Goal: Ask a question

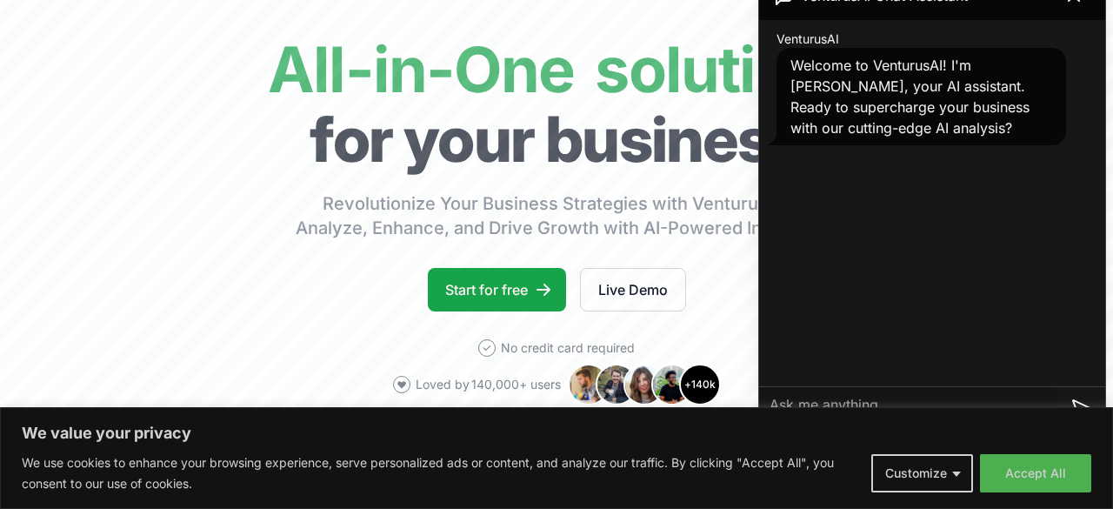
scroll to position [131, 0]
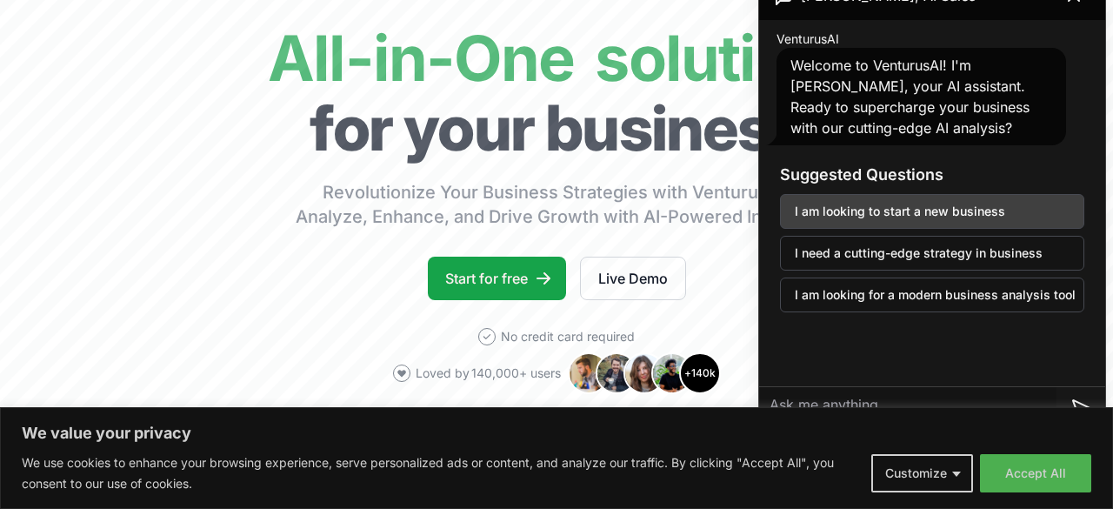
click at [898, 210] on button "I am looking to start a new business" at bounding box center [932, 211] width 304 height 35
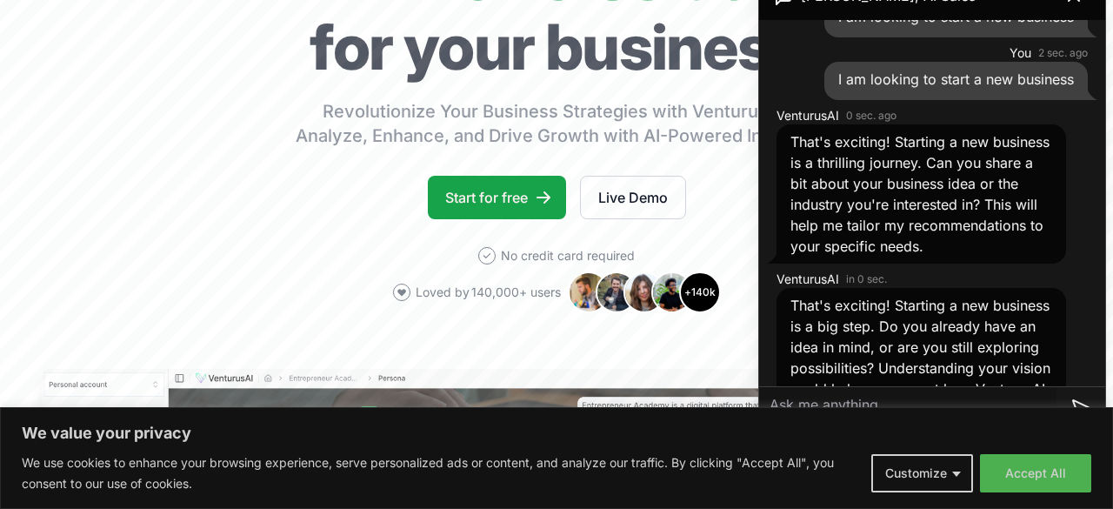
scroll to position [115, 0]
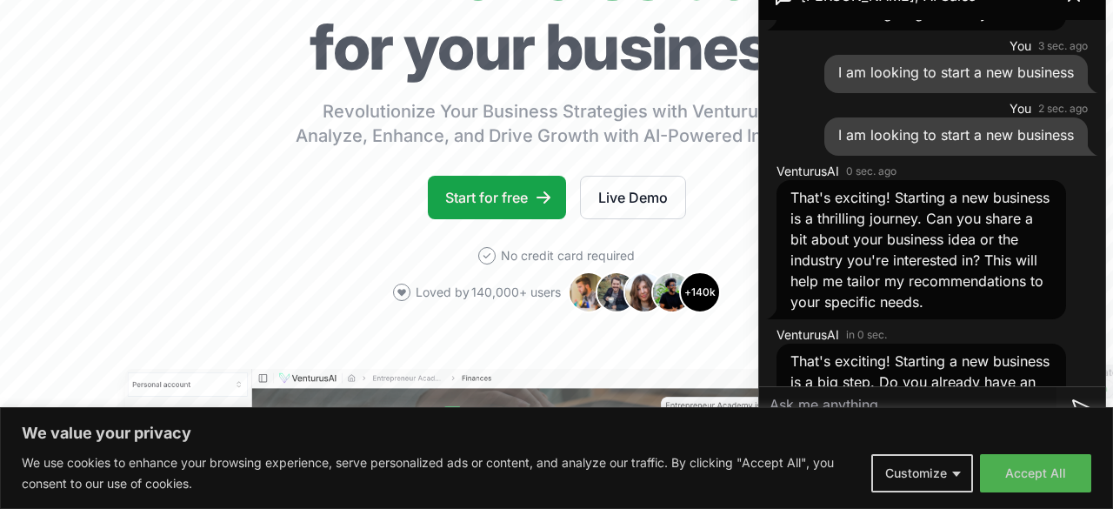
drag, startPoint x: 982, startPoint y: 317, endPoint x: 1002, endPoint y: 315, distance: 20.1
click at [1004, 317] on div "That's exciting! Starting a new business is a thrilling journey. Can you share …" at bounding box center [922, 249] width 290 height 139
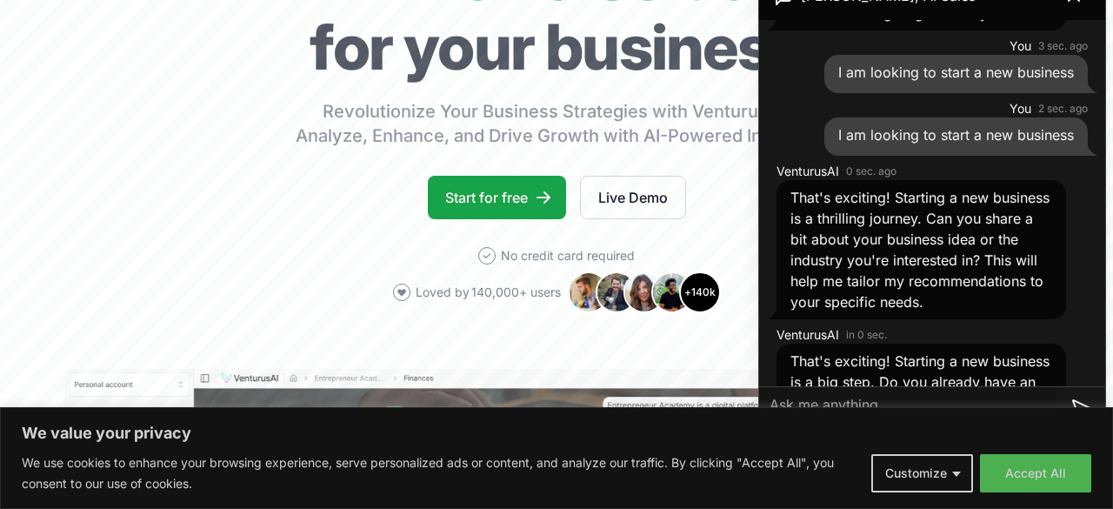
drag, startPoint x: 1002, startPoint y: 315, endPoint x: 966, endPoint y: 327, distance: 38.5
click at [1000, 314] on div "That's exciting! Starting a new business is a thrilling journey. Can you share …" at bounding box center [922, 249] width 290 height 139
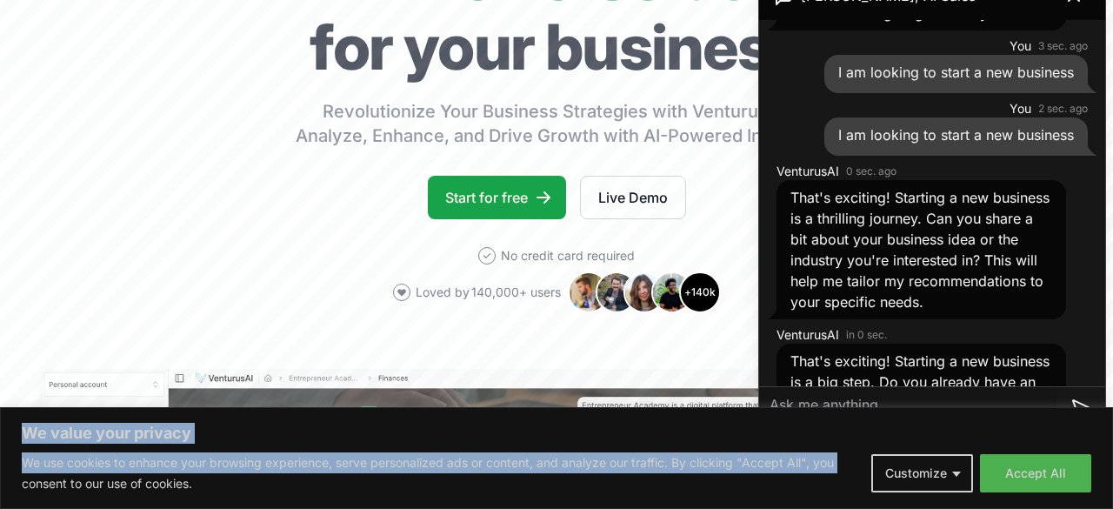
drag, startPoint x: 10, startPoint y: 421, endPoint x: 5, endPoint y: 506, distance: 85.4
click at [11, 500] on div "We value your privacy We use cookies to enhance your browsing experience, serve…" at bounding box center [556, 458] width 1113 height 102
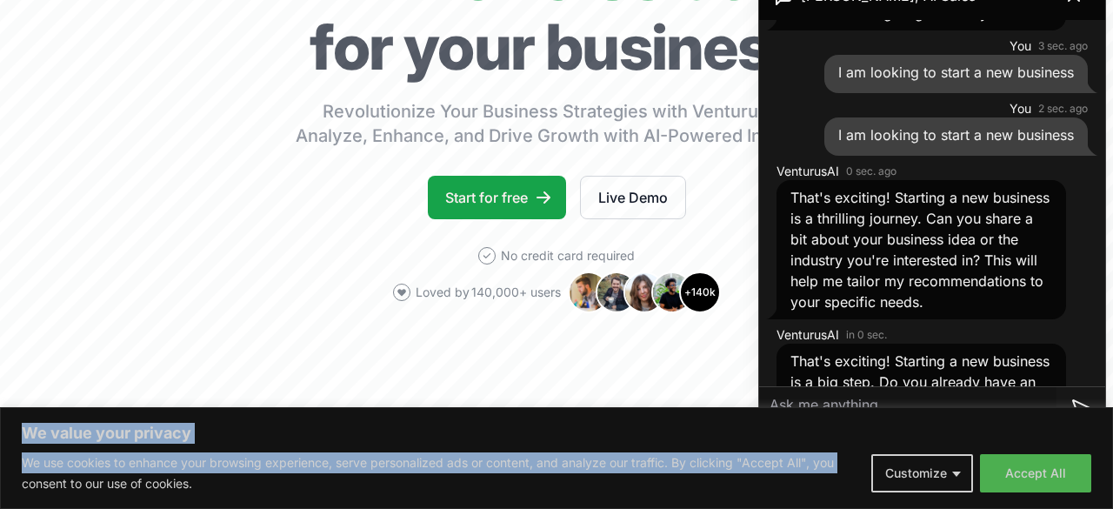
click at [2, 457] on div "We value your privacy We use cookies to enhance your browsing experience, serve…" at bounding box center [556, 458] width 1113 height 102
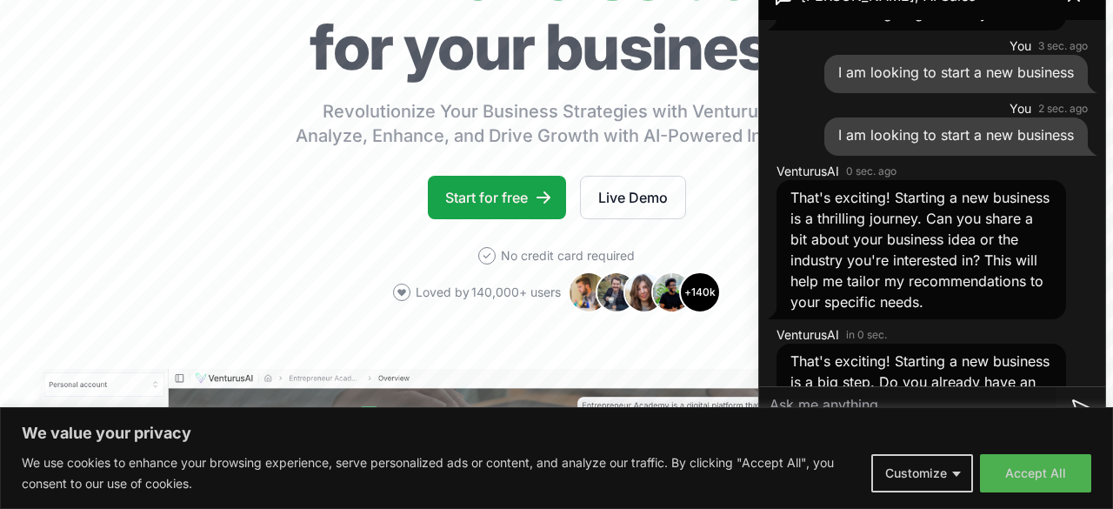
click at [951, 479] on button "Customize" at bounding box center [923, 473] width 102 height 38
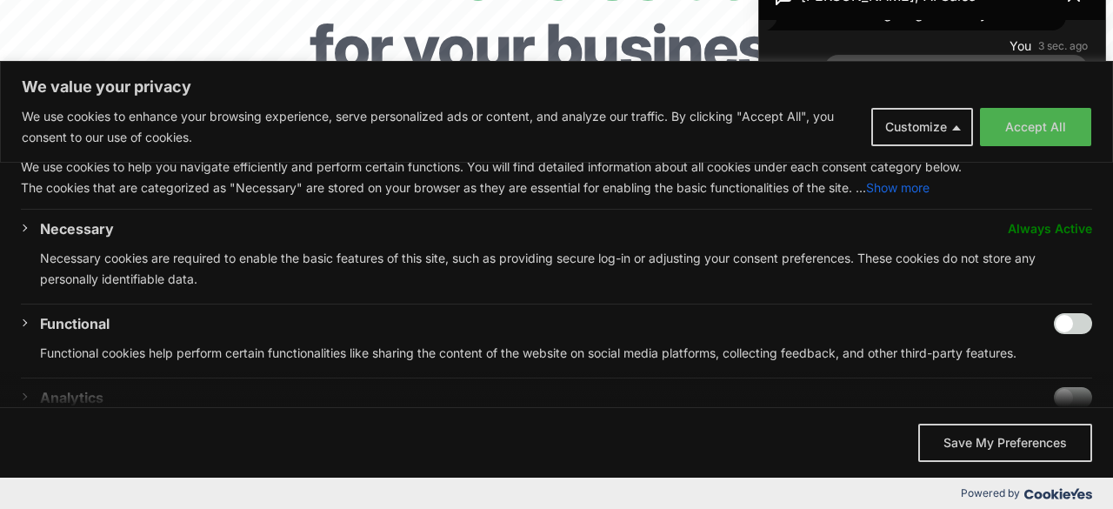
scroll to position [61, 0]
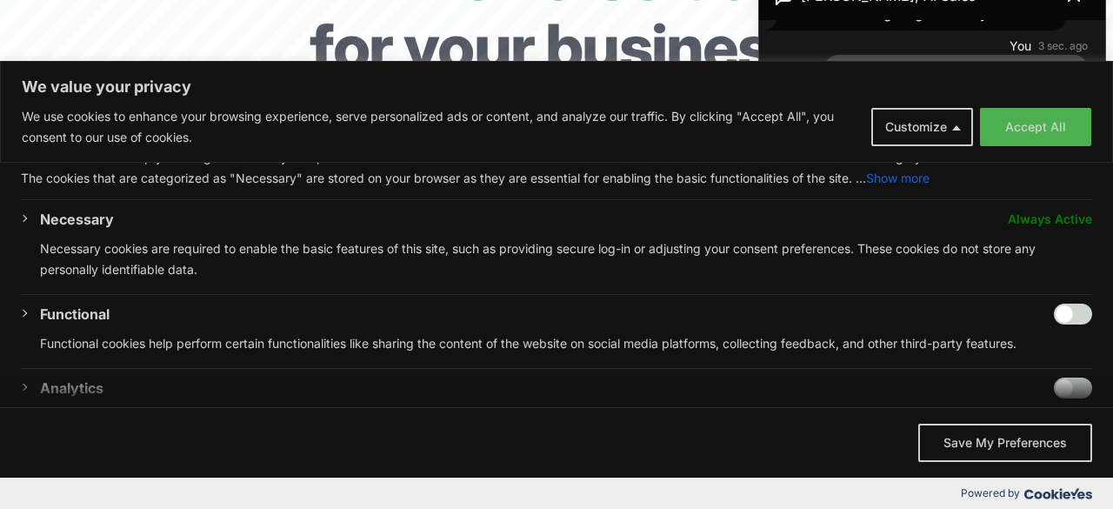
click at [1077, 308] on input "Enable Functional" at bounding box center [1073, 314] width 38 height 21
checkbox input "true"
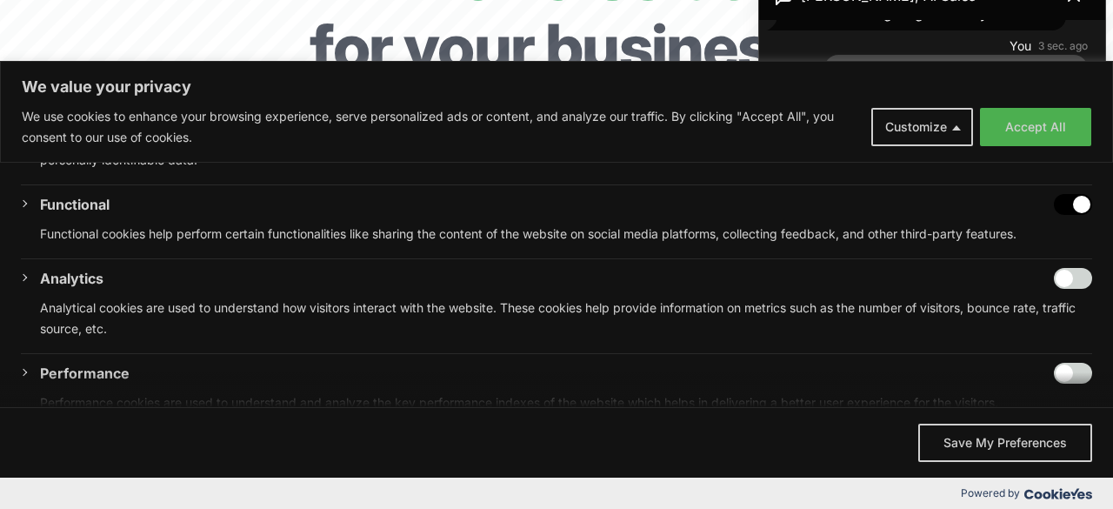
scroll to position [157, 0]
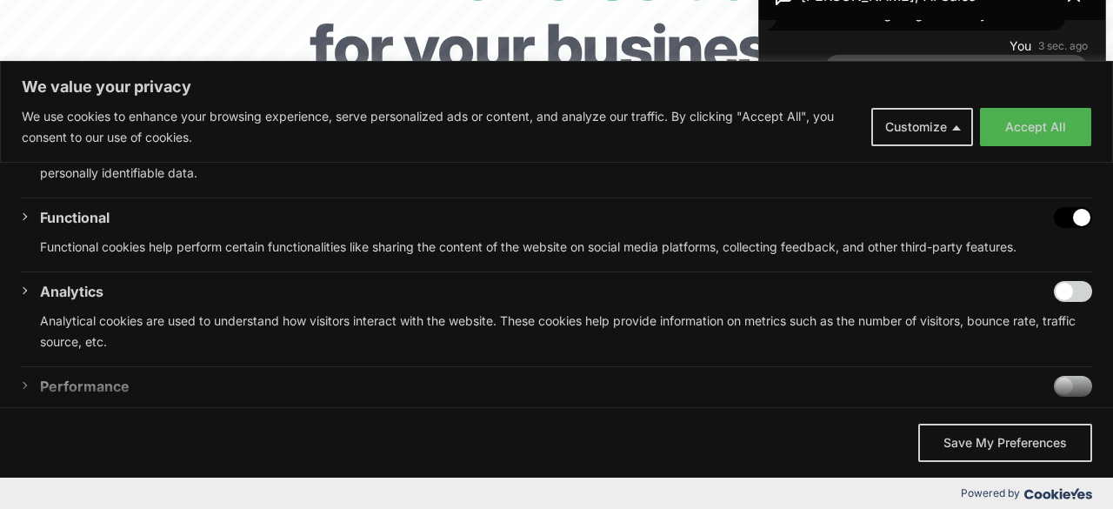
click at [1060, 289] on input "Enable Analytics" at bounding box center [1073, 291] width 38 height 21
checkbox input "true"
click at [1068, 386] on span "We value your privacy" at bounding box center [556, 389] width 1113 height 35
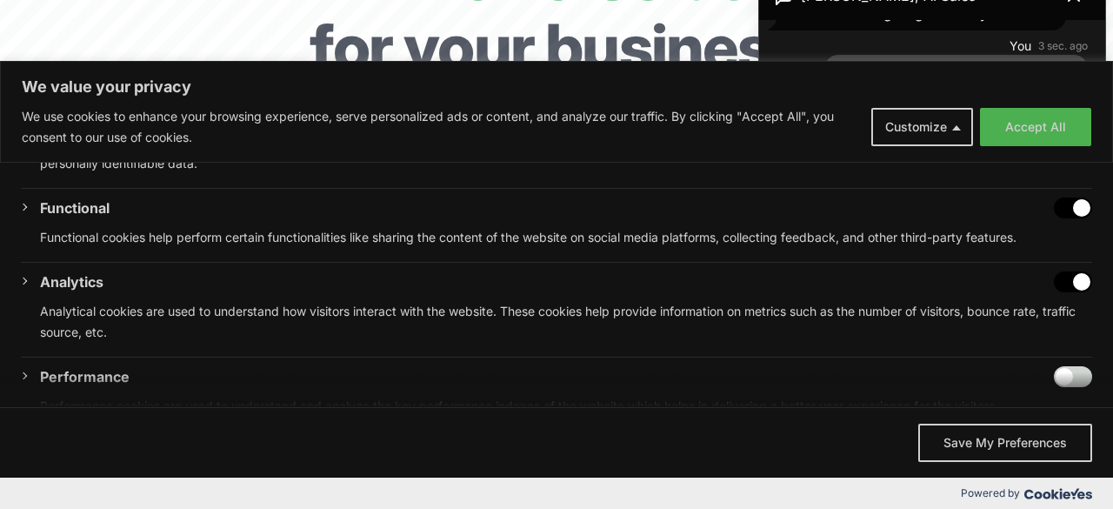
scroll to position [231, 0]
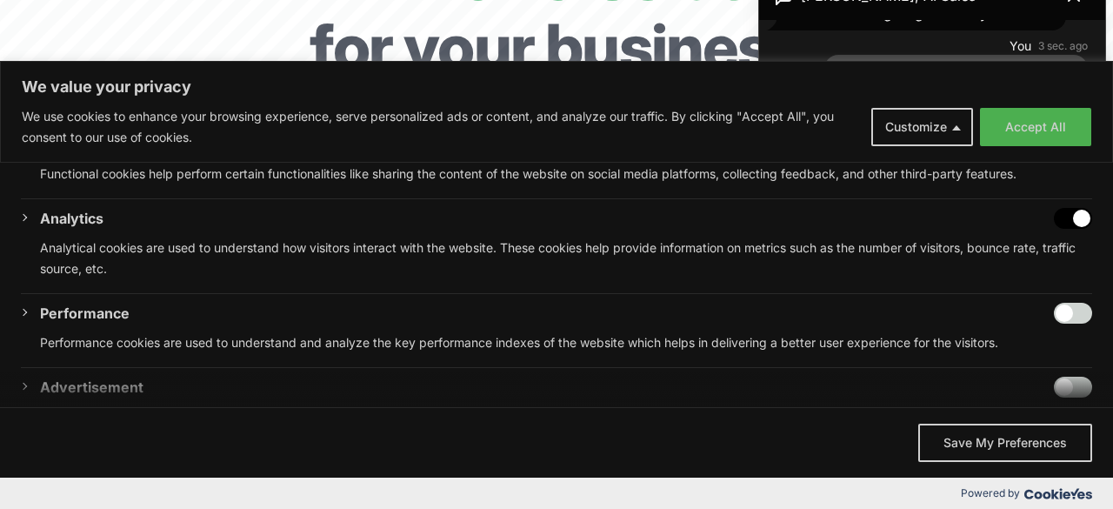
click at [1067, 310] on input "Enable Performance" at bounding box center [1073, 313] width 38 height 21
checkbox input "true"
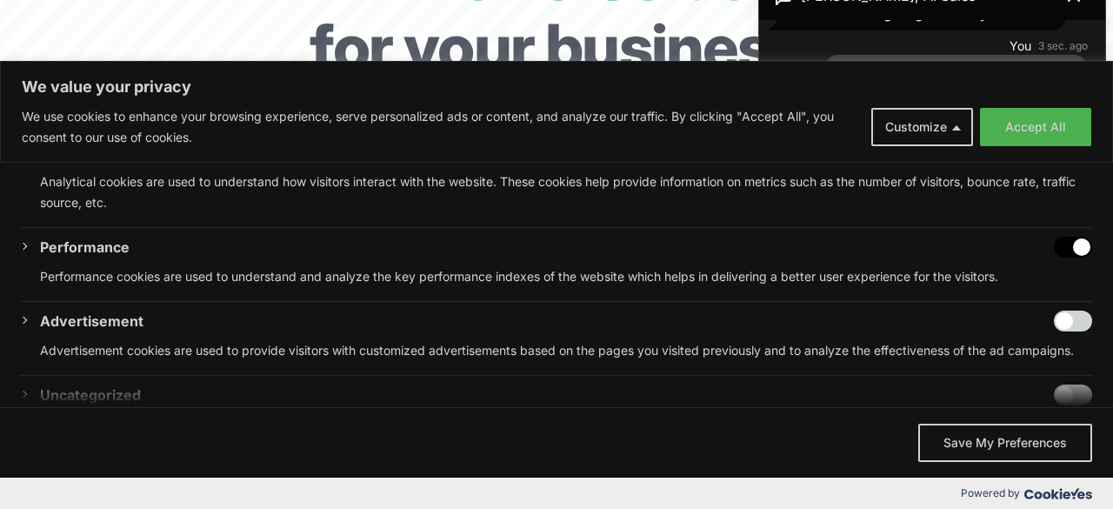
scroll to position [345, 0]
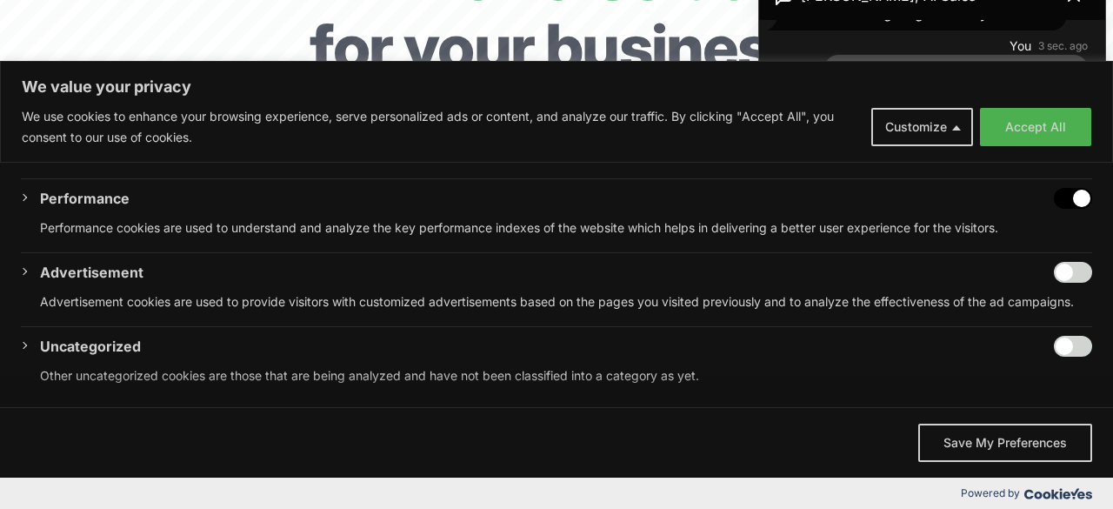
click at [1058, 273] on input "Enable Advertisement" at bounding box center [1073, 272] width 38 height 21
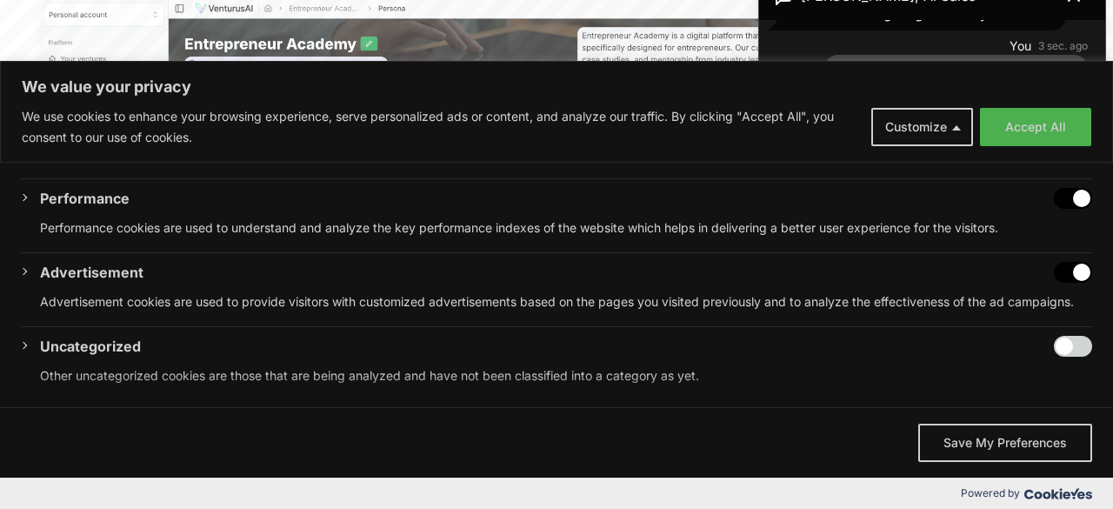
click at [1083, 274] on input "Disable Advertisement" at bounding box center [1073, 272] width 38 height 21
checkbox input "false"
click at [955, 440] on button "Save My Preferences" at bounding box center [1006, 443] width 174 height 38
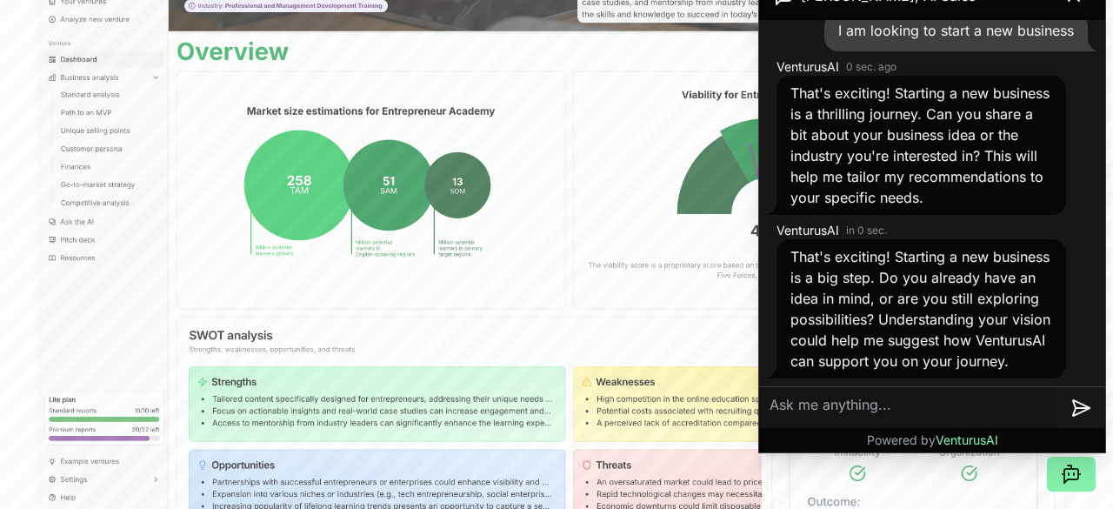
scroll to position [221, 0]
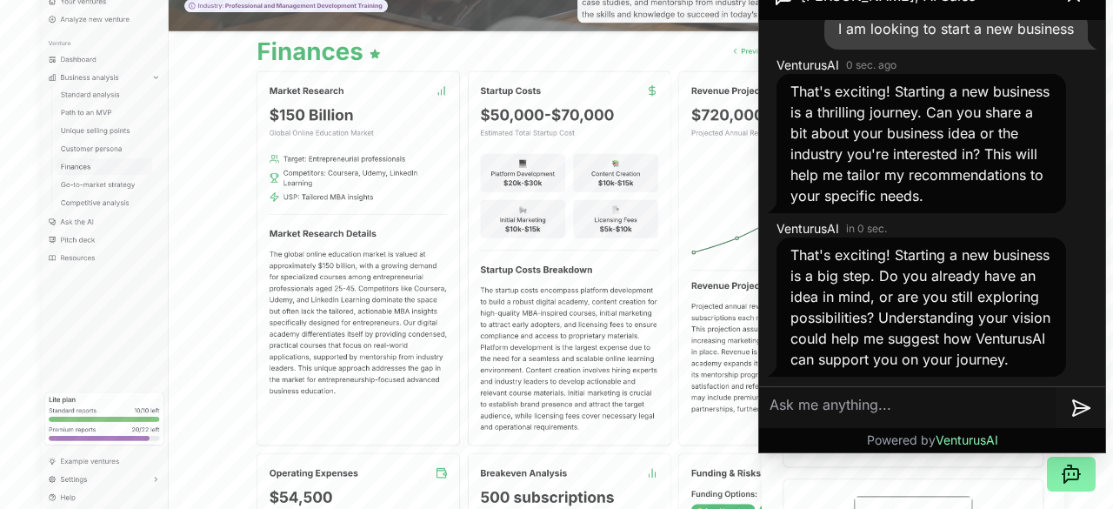
click at [783, 402] on textarea at bounding box center [908, 408] width 298 height 42
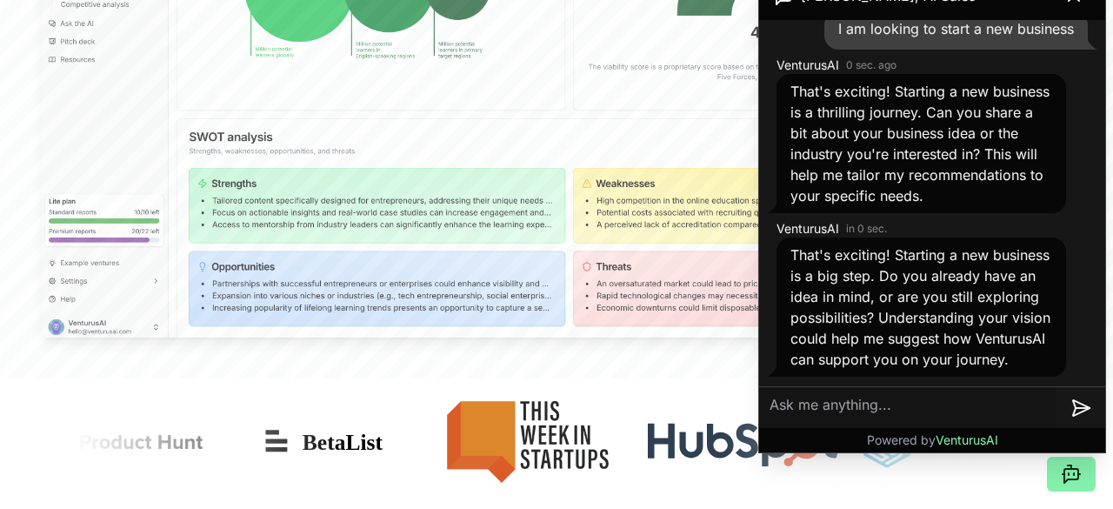
scroll to position [853, 0]
